Goal: Book appointment/travel/reservation

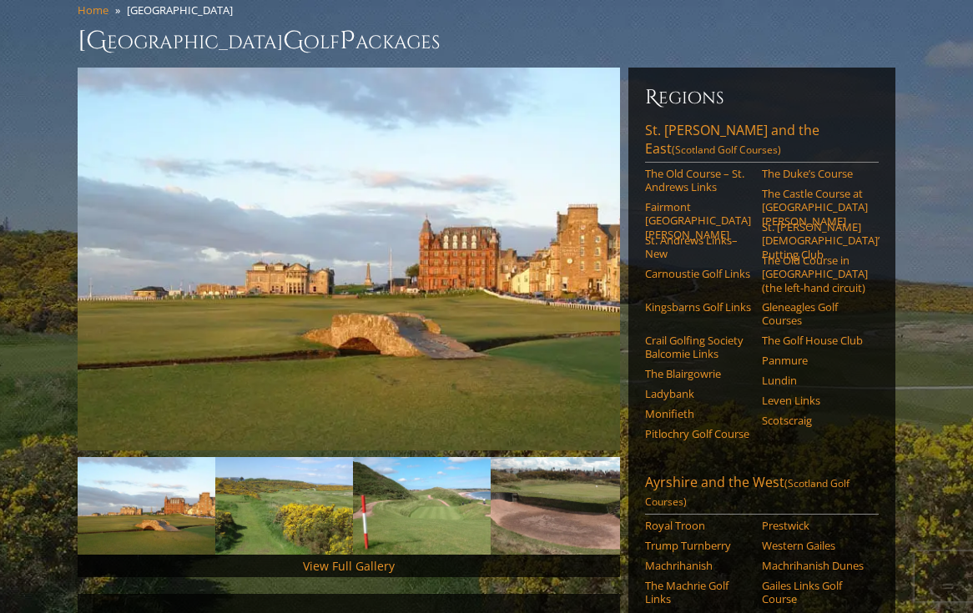
scroll to position [144, 0]
click at [779, 254] on link "The Old Course in Reverse (the left-hand circuit)" at bounding box center [815, 274] width 106 height 41
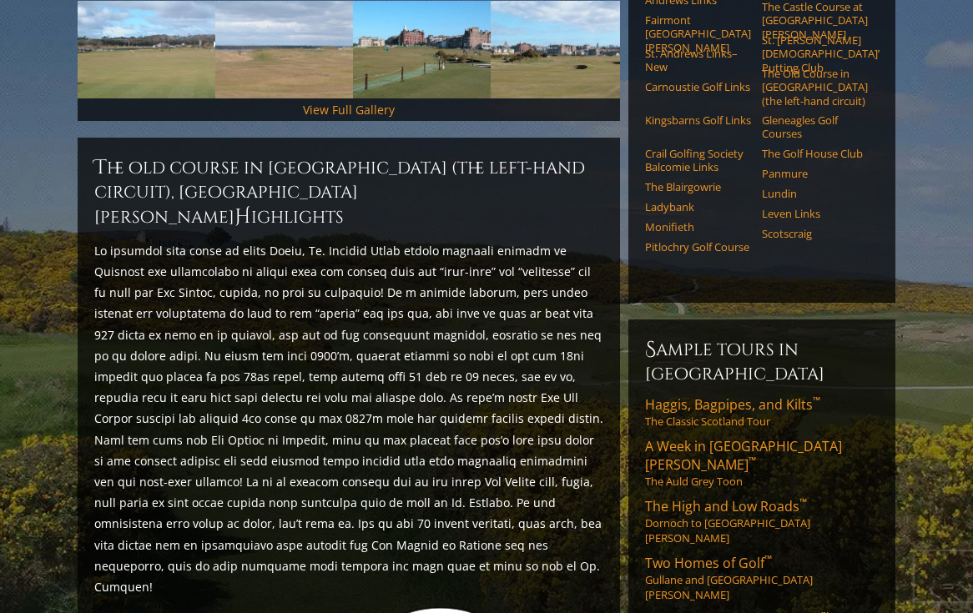
scroll to position [647, 0]
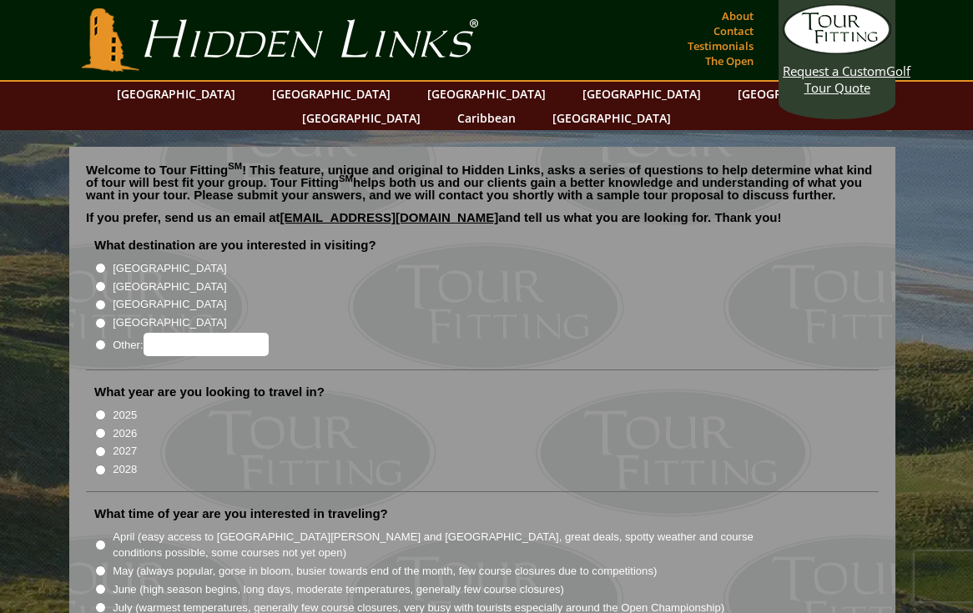
click at [101, 281] on input "[GEOGRAPHIC_DATA]" at bounding box center [100, 286] width 11 height 11
radio input "true"
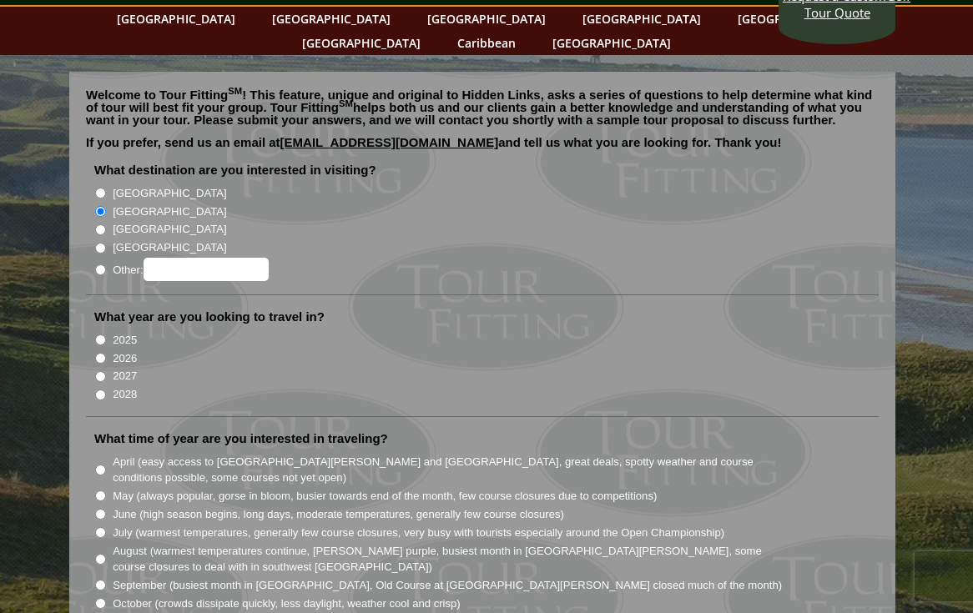
scroll to position [75, 0]
click at [100, 353] on input "2026" at bounding box center [100, 358] width 11 height 11
radio input "true"
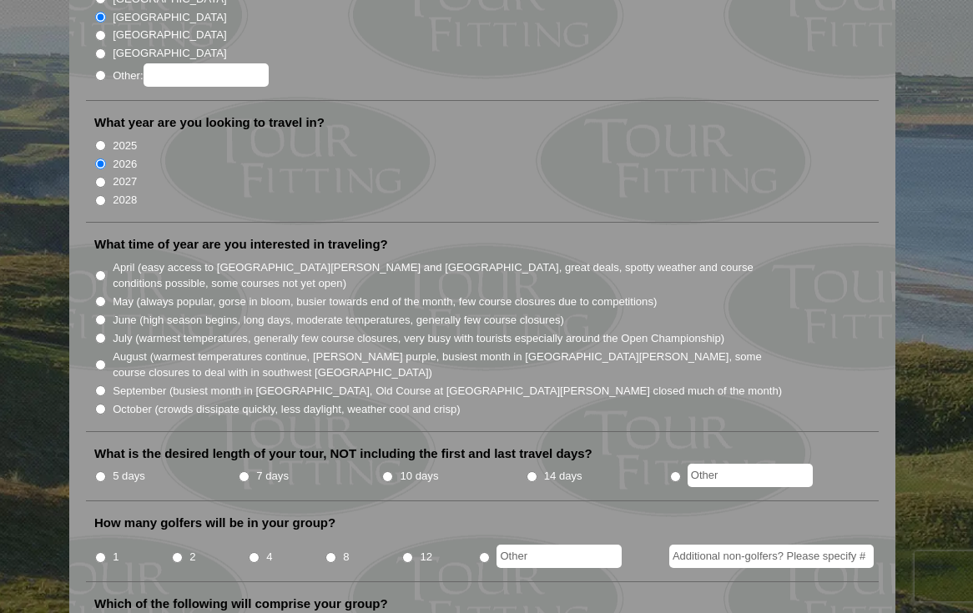
scroll to position [271, 0]
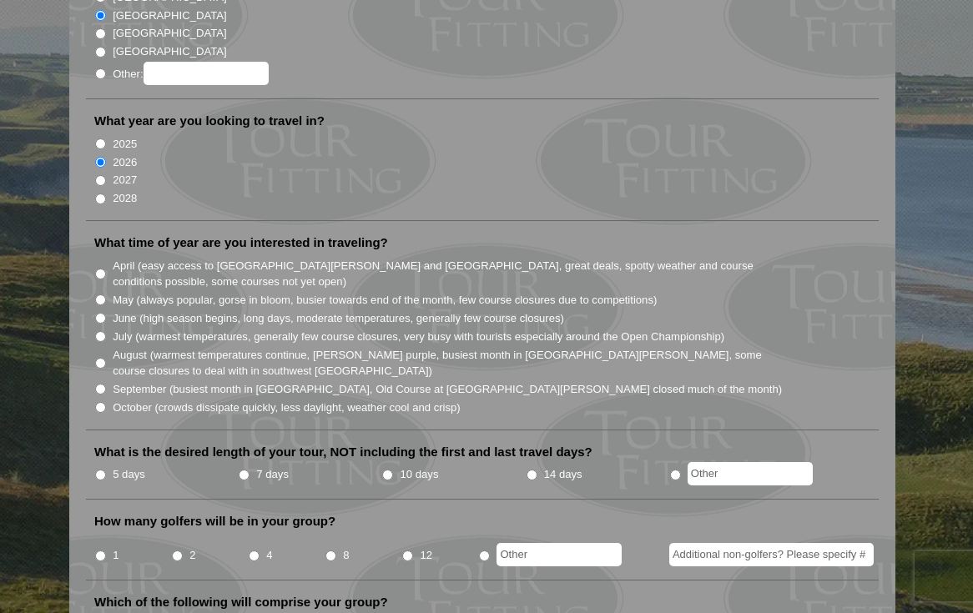
click at [101, 295] on input "May (always popular, gorse in bloom, busier towards end of the month, few cours…" at bounding box center [100, 300] width 11 height 11
radio input "true"
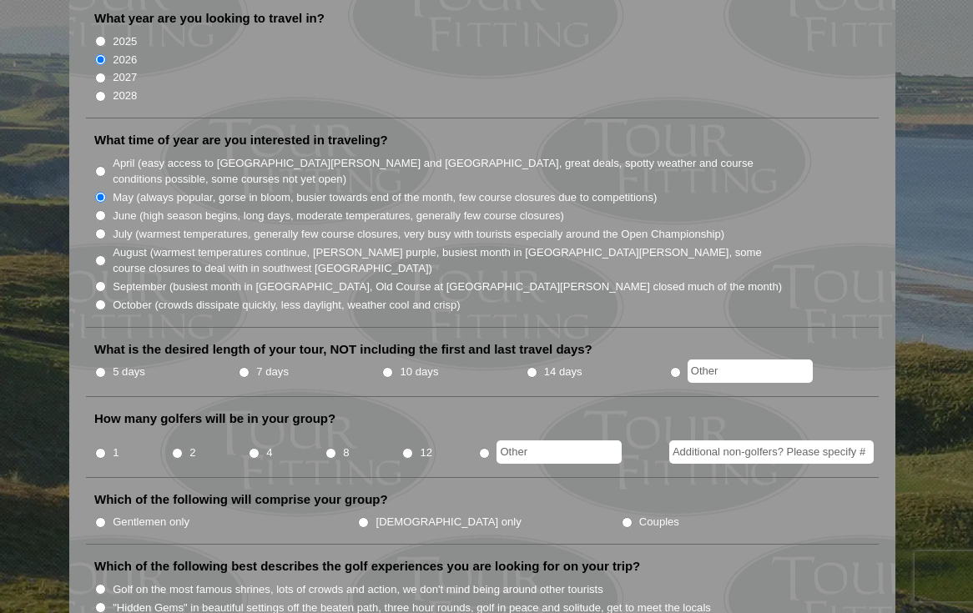
scroll to position [376, 0]
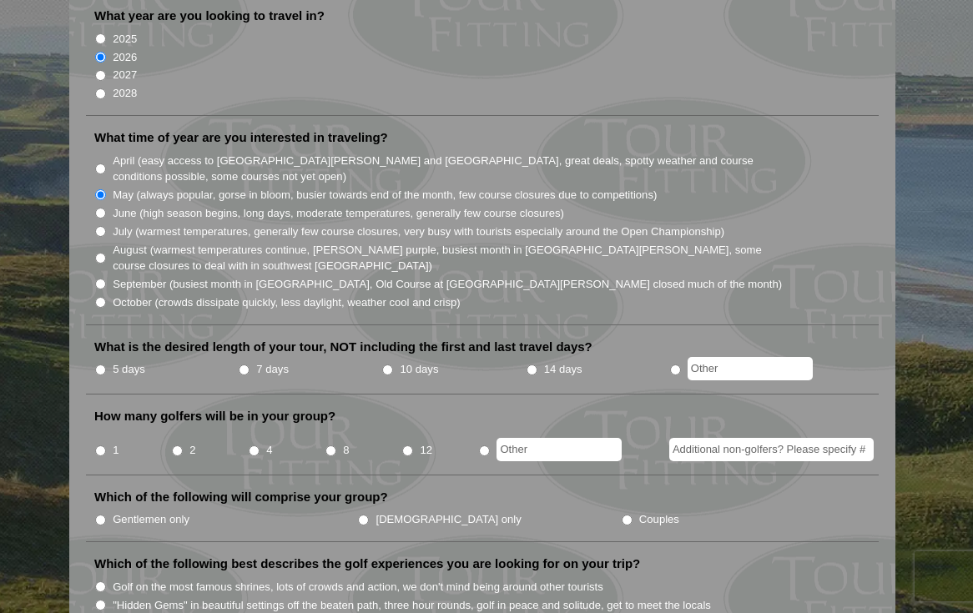
click at [100, 365] on input "5 days" at bounding box center [100, 370] width 11 height 11
radio input "true"
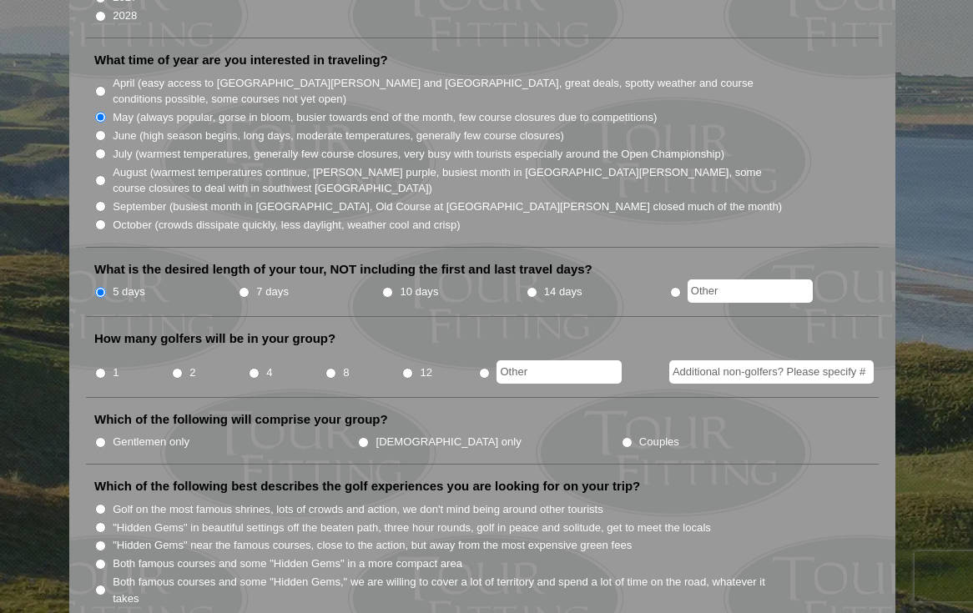
scroll to position [467, 0]
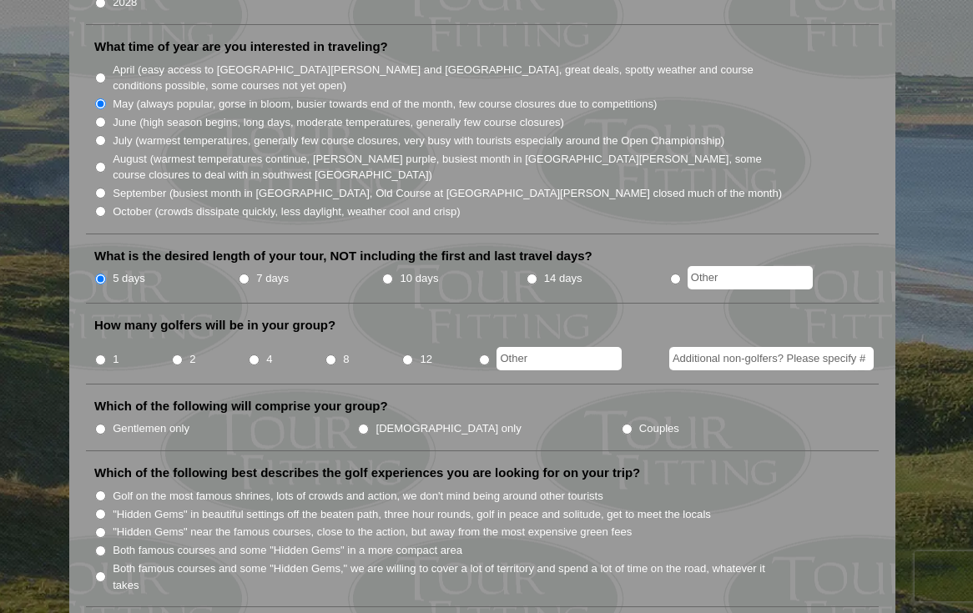
click at [102, 355] on input "1" at bounding box center [100, 360] width 11 height 11
radio input "true"
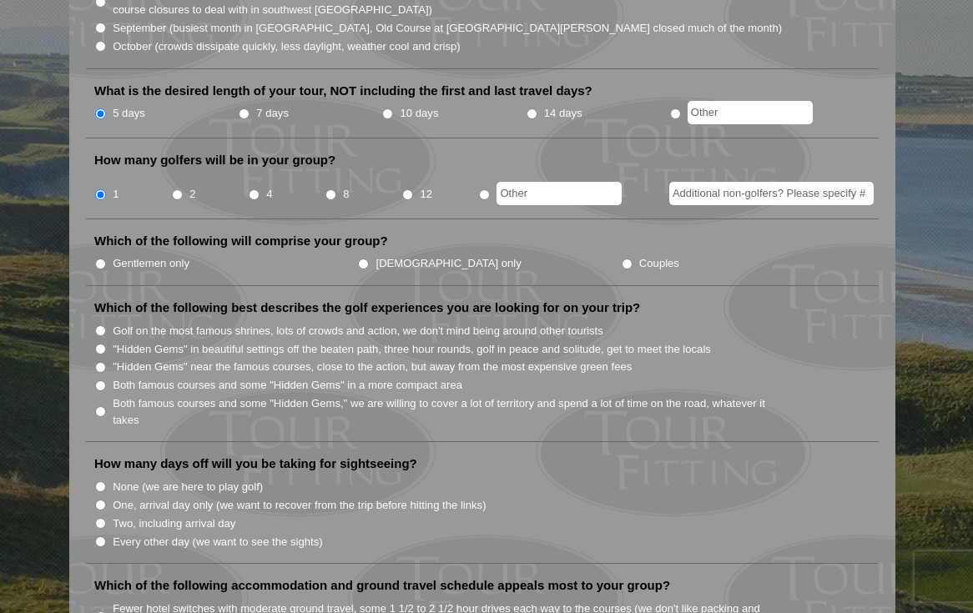
scroll to position [632, 0]
click at [101, 482] on input "None (we are here to play golf)" at bounding box center [100, 487] width 11 height 11
radio input "true"
click at [100, 381] on input "Both famous courses and some "Hidden Gems" in a more compact area" at bounding box center [100, 386] width 11 height 11
radio input "true"
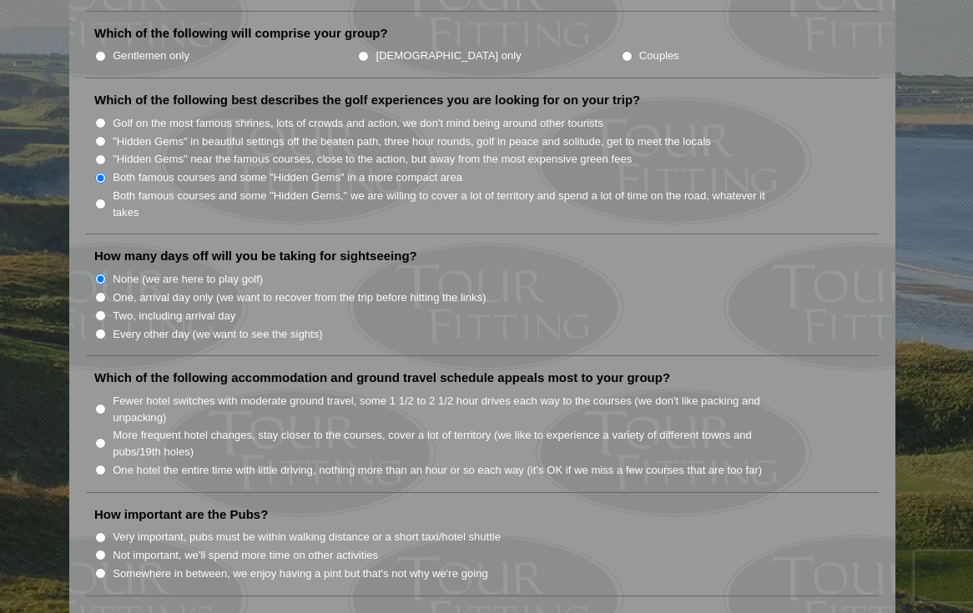
scroll to position [842, 0]
click at [98, 463] on input "One hotel the entire time with little driving, nothing more than an hour or so …" at bounding box center [100, 468] width 11 height 11
radio input "true"
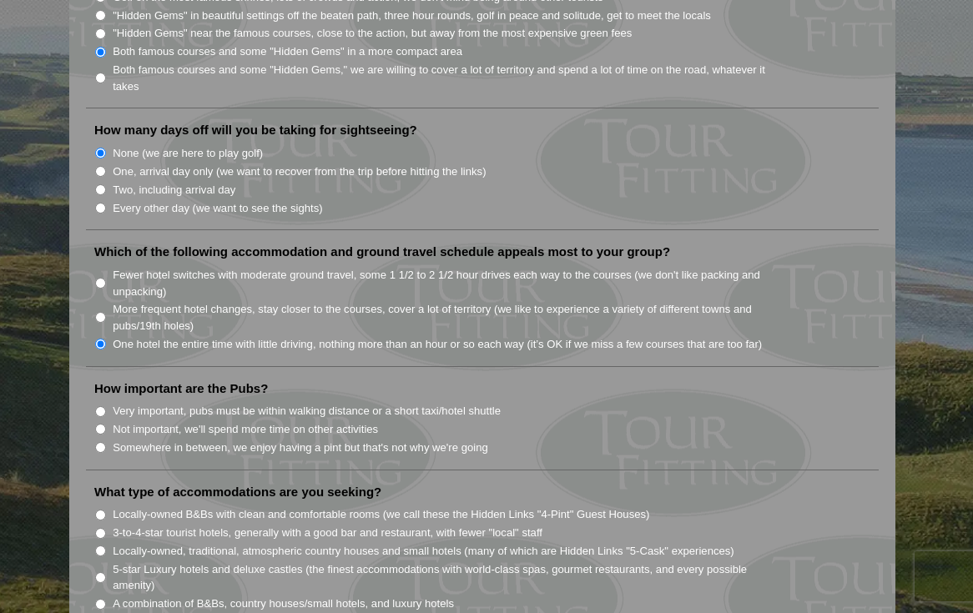
scroll to position [968, 0]
click at [98, 405] on input "Very important, pubs must be within walking distance or a short taxi/hotel shut…" at bounding box center [100, 410] width 11 height 11
radio input "true"
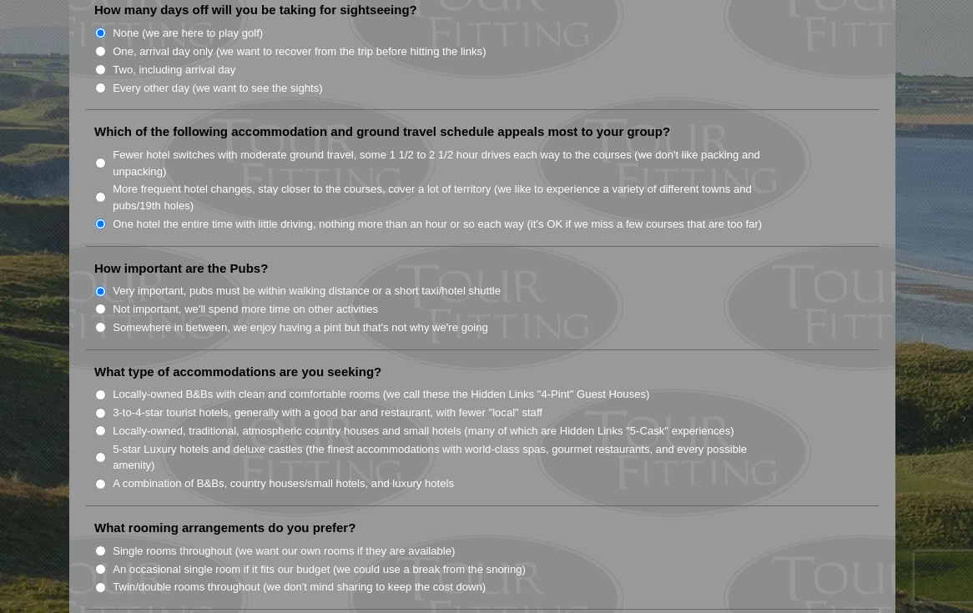
scroll to position [1086, 0]
click at [99, 453] on input "5-star Luxury hotels and deluxe castles (the finest accommodations with world-c…" at bounding box center [100, 458] width 11 height 11
radio input "true"
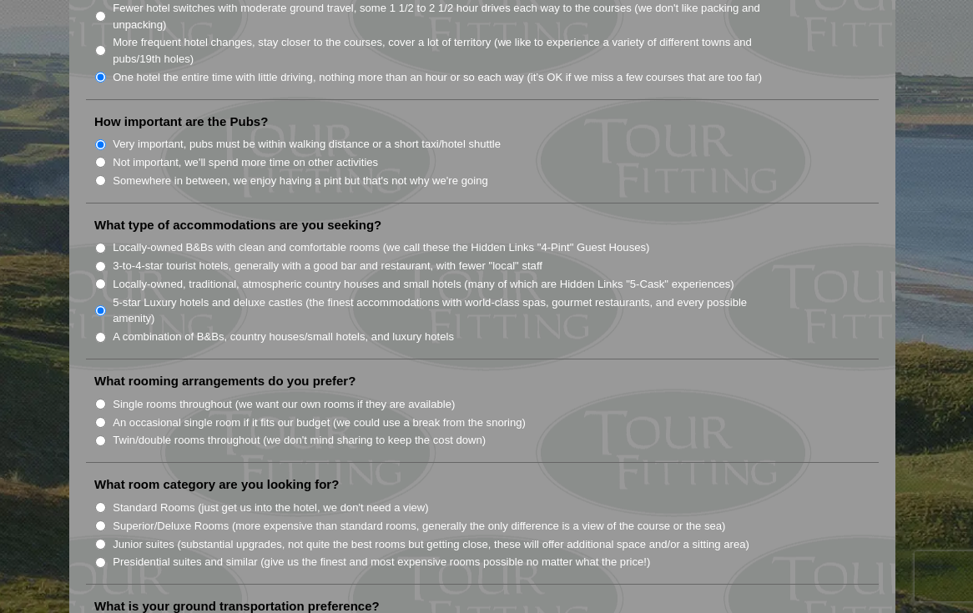
scroll to position [1237, 0]
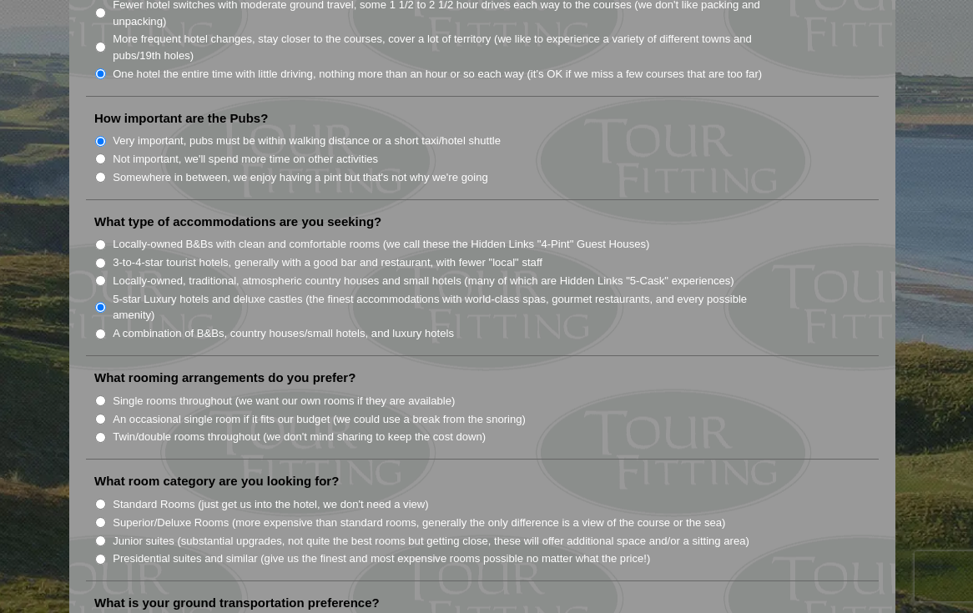
click at [100, 396] on input "Single rooms throughout (we want our own rooms if they are available)" at bounding box center [100, 401] width 11 height 11
radio input "true"
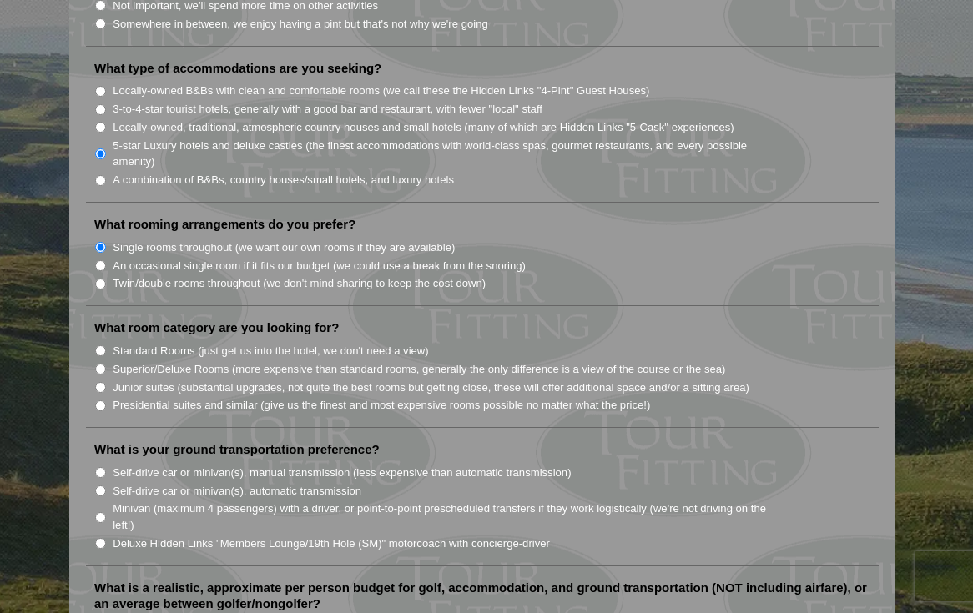
scroll to position [1394, 0]
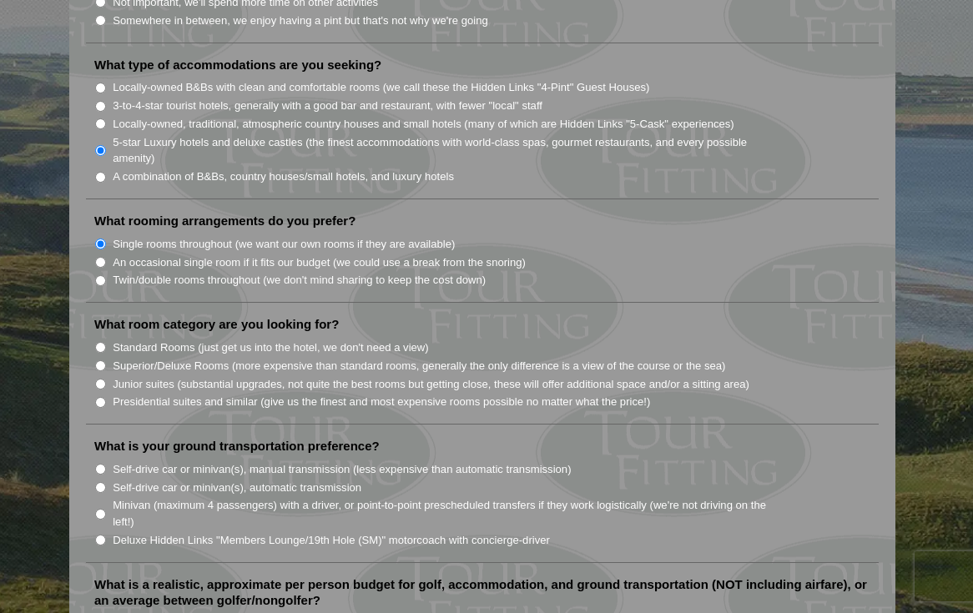
click at [98, 361] on input "Superior/Deluxe Rooms (more expensive than standard rooms, generally the only d…" at bounding box center [100, 366] width 11 height 11
radio input "true"
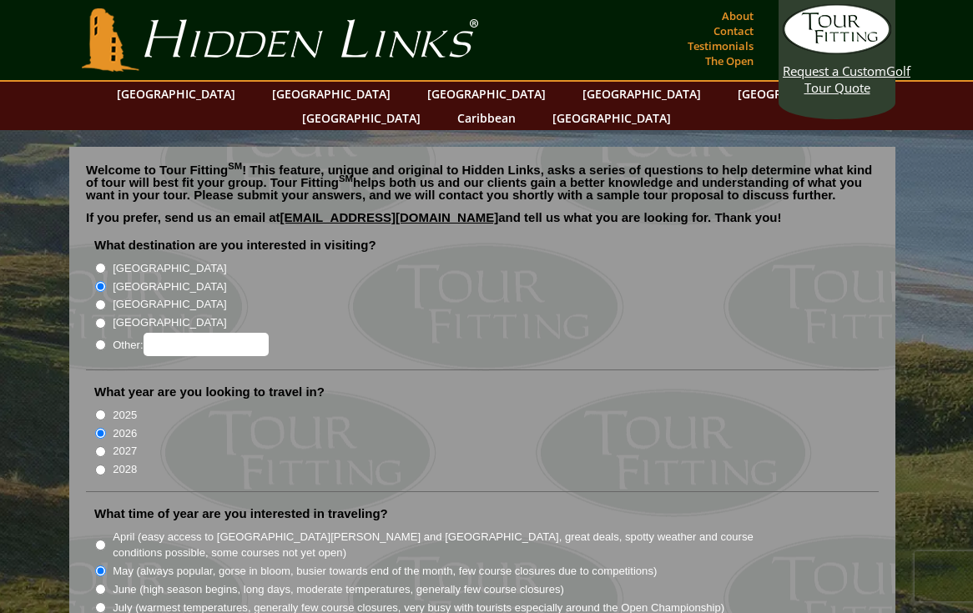
scroll to position [0, 0]
